Goal: Check status: Check status

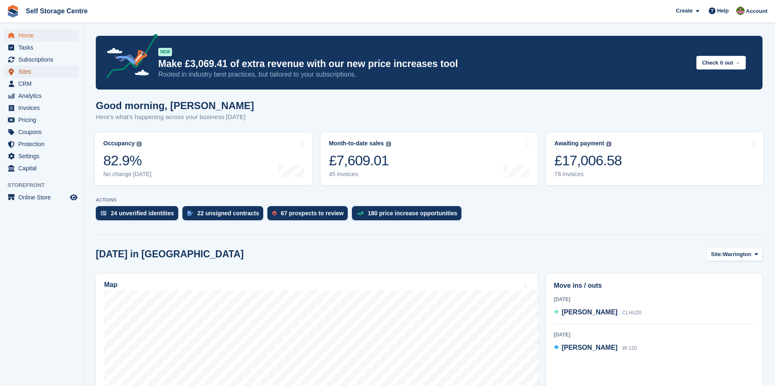
click at [25, 70] on span "Sites" at bounding box center [43, 72] width 50 height 12
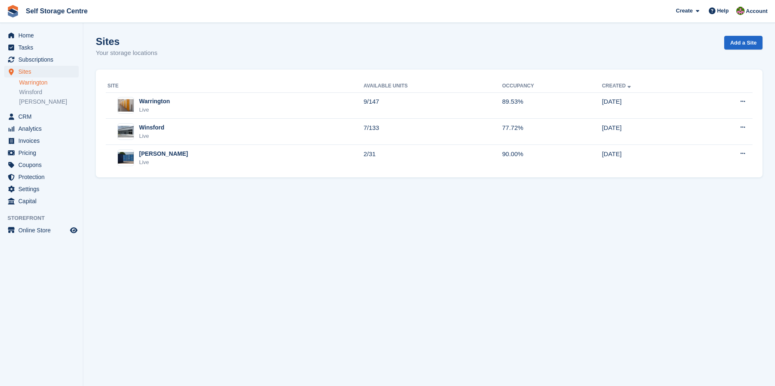
click at [40, 82] on link "Warrington" at bounding box center [49, 83] width 60 height 8
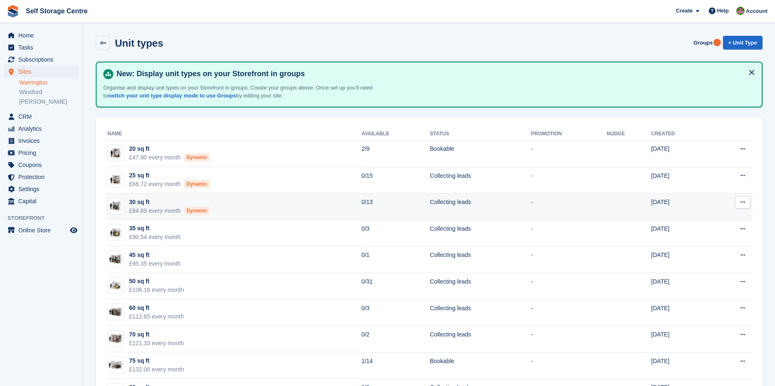
scroll to position [125, 0]
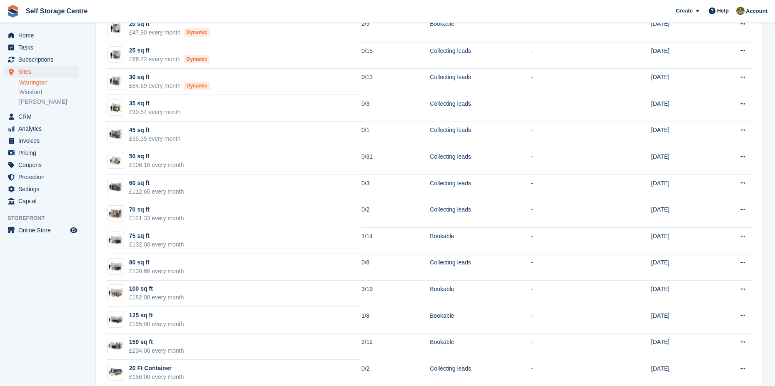
click at [34, 85] on link "Warrington" at bounding box center [49, 83] width 60 height 8
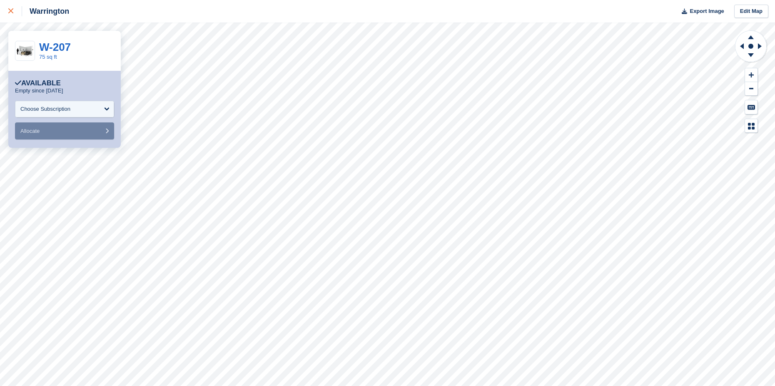
click at [10, 12] on icon at bounding box center [10, 10] width 5 height 5
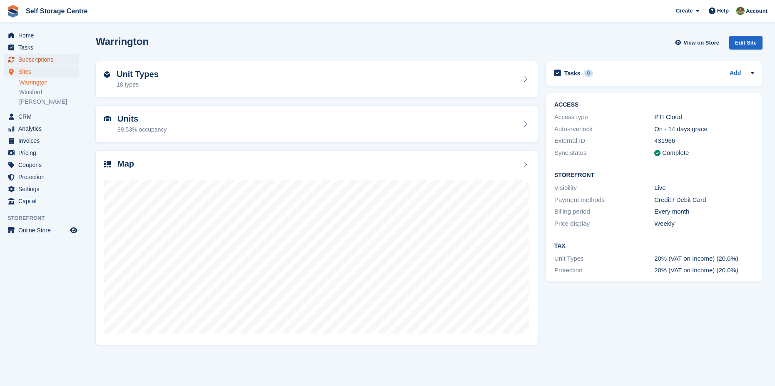
click at [26, 59] on span "Subscriptions" at bounding box center [43, 60] width 50 height 12
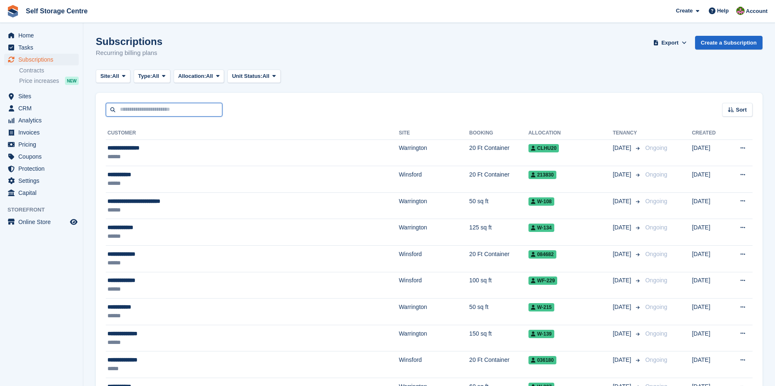
click at [117, 110] on input "text" at bounding box center [164, 110] width 117 height 14
type input "*******"
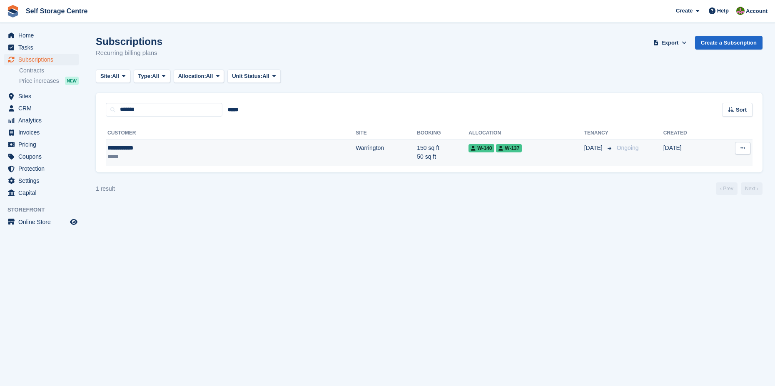
click at [356, 150] on td "Warrington" at bounding box center [386, 152] width 61 height 26
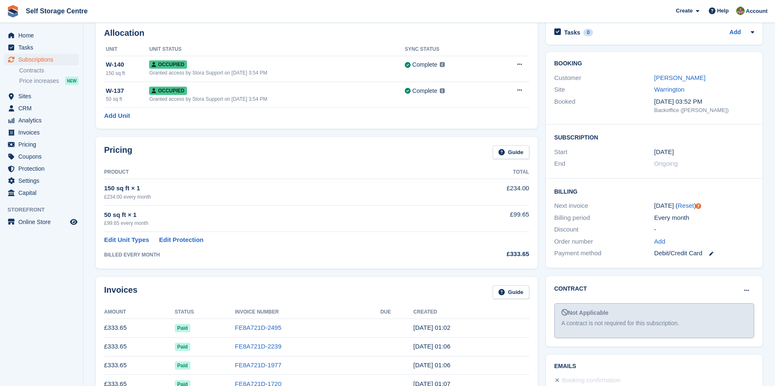
scroll to position [125, 0]
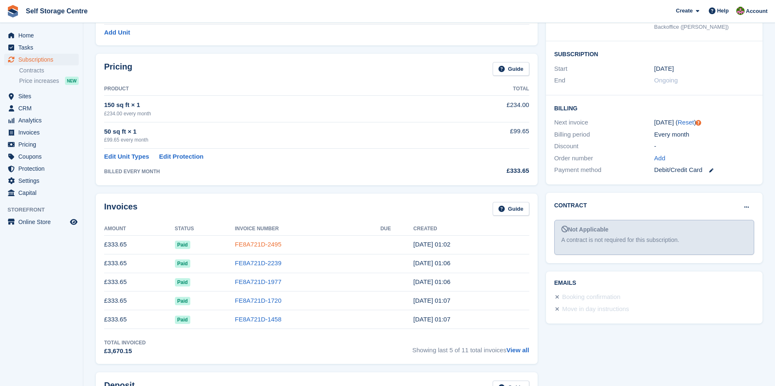
click at [255, 243] on link "FE8A721D-2495" at bounding box center [258, 244] width 47 height 7
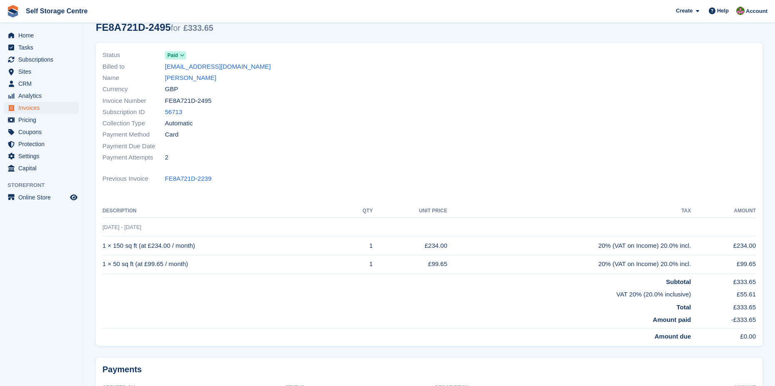
scroll to position [83, 0]
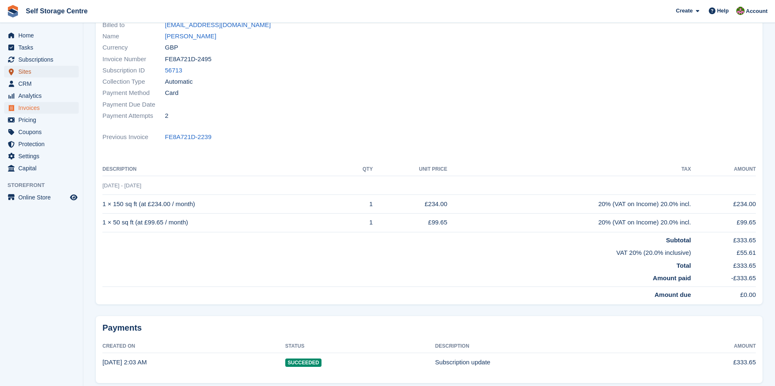
click at [26, 73] on span "Sites" at bounding box center [43, 72] width 50 height 12
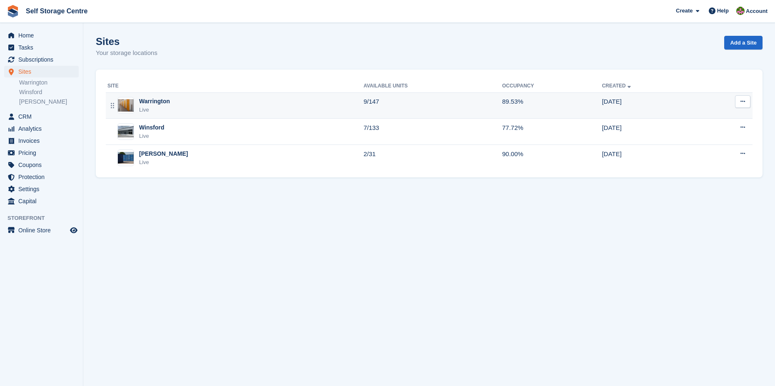
click at [144, 103] on div "Warrington" at bounding box center [154, 101] width 31 height 9
